Goal: Navigation & Orientation: Find specific page/section

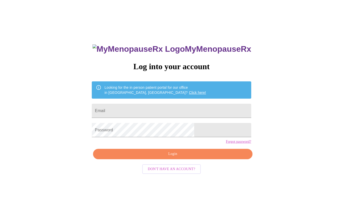
scroll to position [5, 0]
click at [153, 110] on input "Email" at bounding box center [171, 111] width 159 height 14
type input "[EMAIL_ADDRESS][DOMAIN_NAME]"
click at [152, 155] on div "MyMenopauseRx Log into your account Looking for the in person patient portal fo…" at bounding box center [171, 134] width 169 height 197
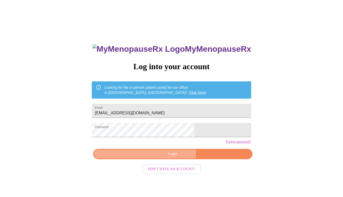
click at [154, 157] on span "Login" at bounding box center [173, 154] width 148 height 6
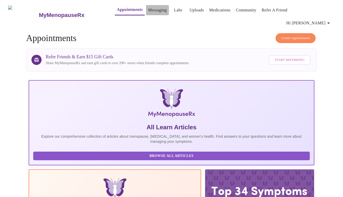
click at [148, 11] on link "Messaging" at bounding box center [157, 10] width 19 height 7
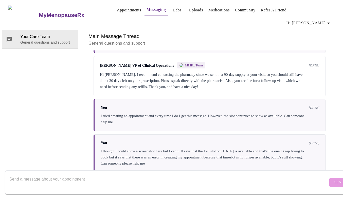
scroll to position [845, 0]
click at [210, 9] on link "Medications" at bounding box center [219, 10] width 21 height 7
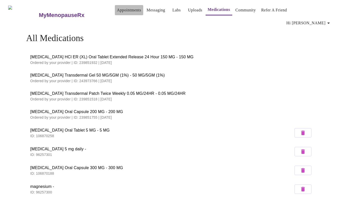
click at [117, 7] on link "Appointments" at bounding box center [129, 10] width 24 height 7
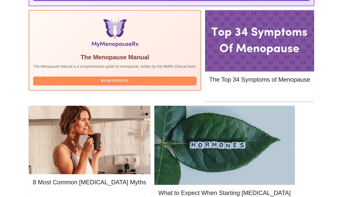
scroll to position [160, 0]
